Goal: Find specific fact

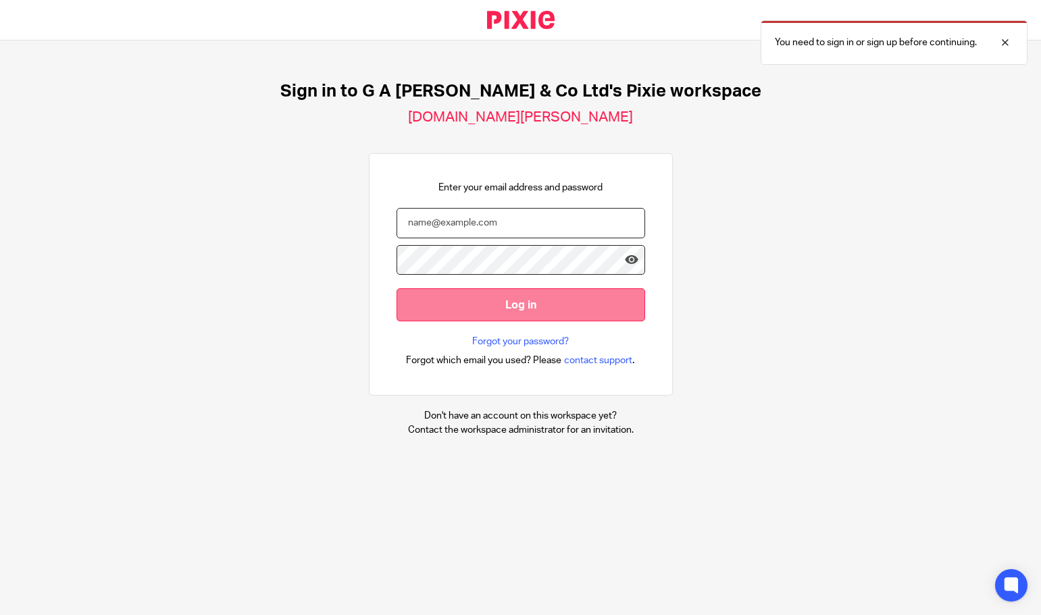
type input "Joel@nwaccountants.co.uk"
click at [480, 307] on input "Log in" at bounding box center [520, 304] width 249 height 33
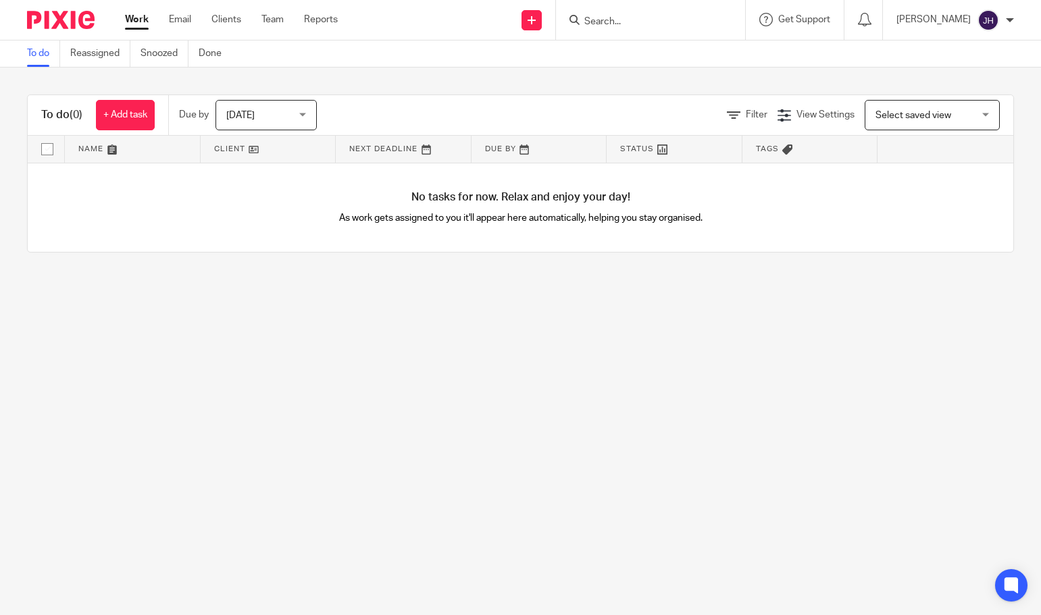
drag, startPoint x: 636, startPoint y: 19, endPoint x: 625, endPoint y: 20, distance: 10.9
click at [634, 19] on input "Search" at bounding box center [644, 22] width 122 height 12
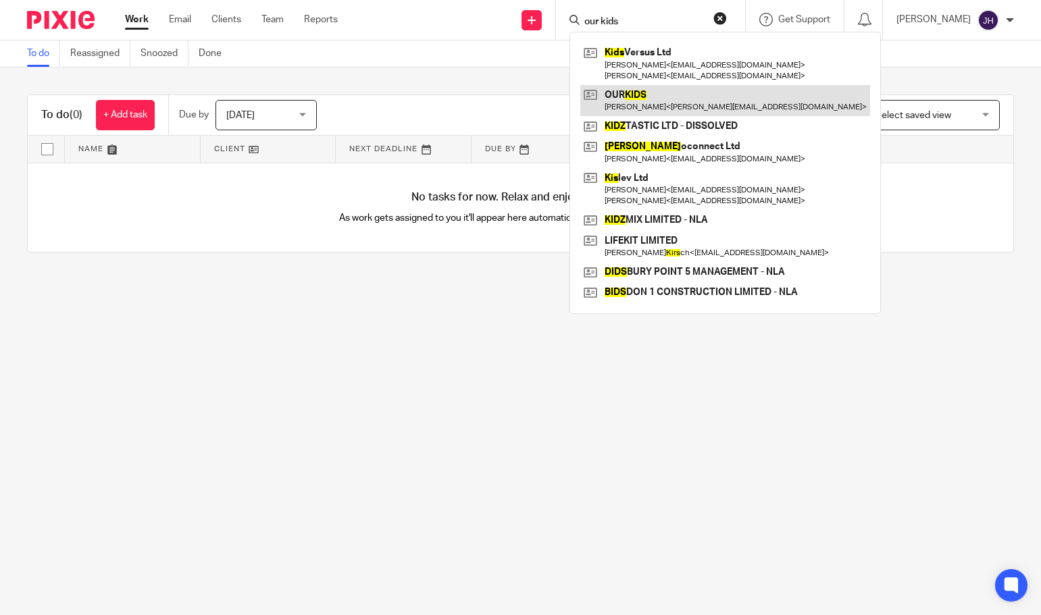
type input "our kids"
click at [694, 97] on link at bounding box center [725, 100] width 290 height 31
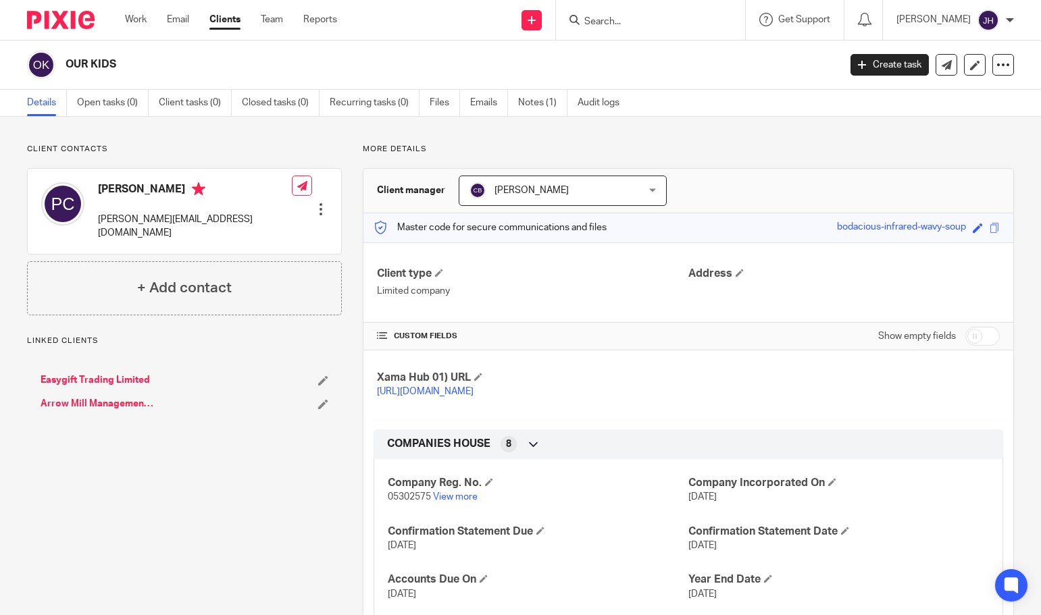
click at [405, 502] on span "05302575" at bounding box center [409, 496] width 43 height 9
click at [404, 502] on span "05302575" at bounding box center [409, 496] width 43 height 9
copy p "05302575"
